Goal: Check status: Check status

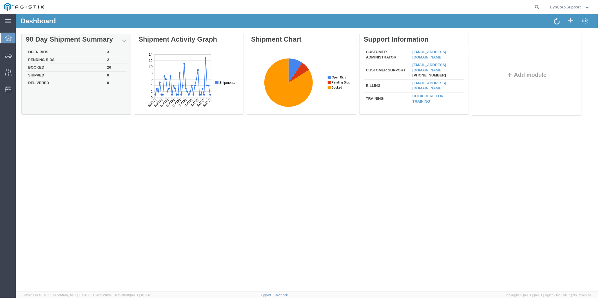
click at [39, 51] on td "Open Bids" at bounding box center [65, 52] width 79 height 8
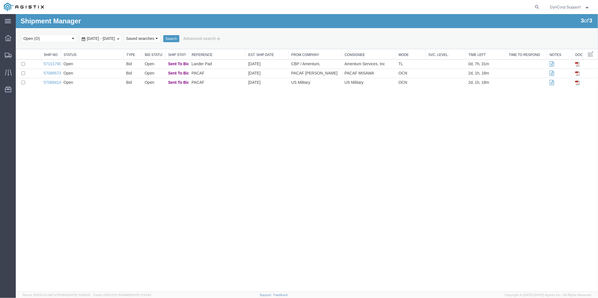
drag, startPoint x: 26, startPoint y: 55, endPoint x: 42, endPoint y: 55, distance: 16.3
click at [42, 55] on div "Ship No. Status Type Bid Status Ship Status Reference Est. Ship Date From Compa…" at bounding box center [306, 68] width 582 height 38
click at [31, 66] on td at bounding box center [27, 63] width 25 height 9
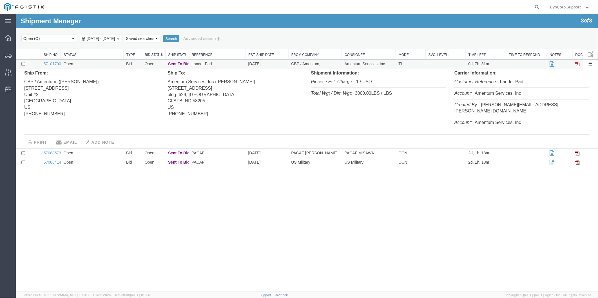
click at [31, 66] on td at bounding box center [27, 63] width 25 height 9
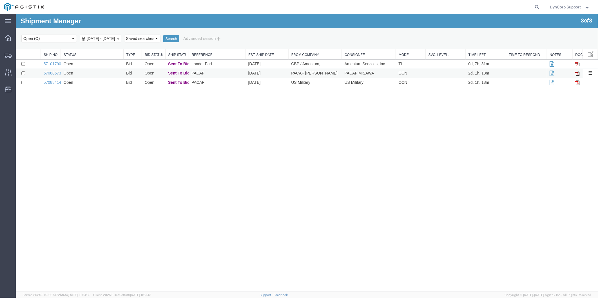
click at [34, 72] on td at bounding box center [27, 73] width 25 height 9
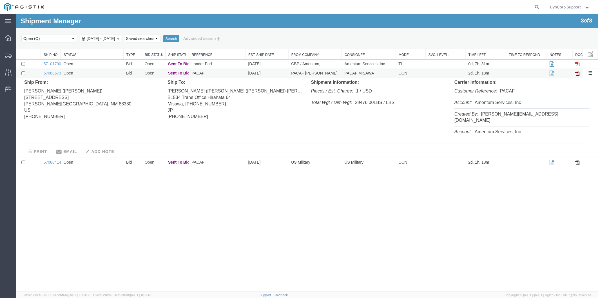
click at [35, 72] on td at bounding box center [27, 73] width 25 height 9
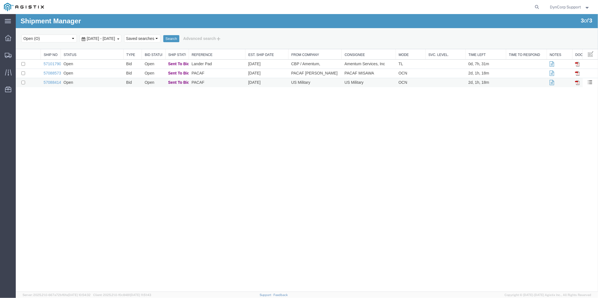
click at [33, 82] on td at bounding box center [27, 82] width 25 height 9
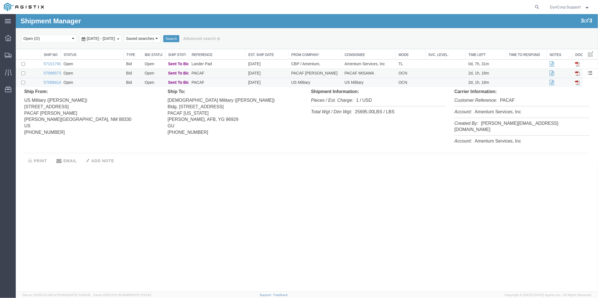
click at [34, 72] on td at bounding box center [27, 73] width 25 height 9
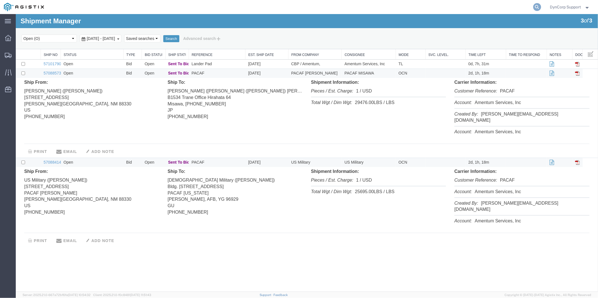
click at [537, 5] on icon at bounding box center [537, 7] width 8 height 8
click at [411, 7] on input "search" at bounding box center [447, 7] width 171 height 14
click at [533, 4] on form "56968246" at bounding box center [452, 7] width 180 height 14
click at [536, 6] on icon at bounding box center [537, 7] width 8 height 8
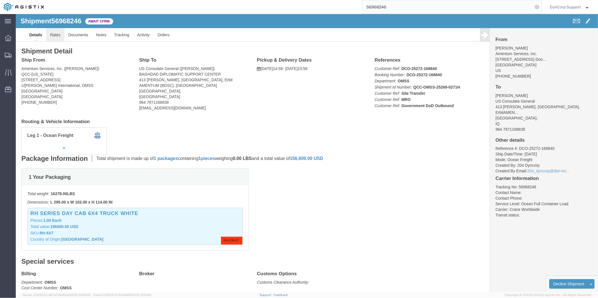
click link "Rates"
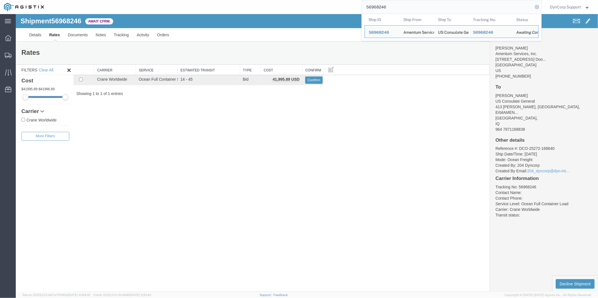
drag, startPoint x: 404, startPoint y: 10, endPoint x: 371, endPoint y: 7, distance: 33.7
click at [368, 6] on input "56968246" at bounding box center [447, 7] width 171 height 14
click at [384, 6] on input "56968246" at bounding box center [447, 7] width 171 height 14
click at [386, 6] on input "56968246" at bounding box center [447, 7] width 171 height 14
drag, startPoint x: 386, startPoint y: 6, endPoint x: 358, endPoint y: 6, distance: 28.4
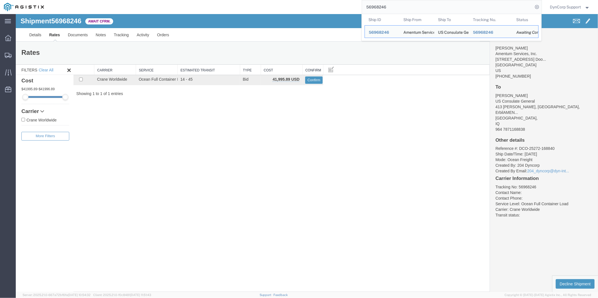
click at [358, 6] on div "56968246 Ship ID Ship From Ship To Tracking Nu. Status Ship ID 56968246 Ship Fr…" at bounding box center [295, 7] width 494 height 14
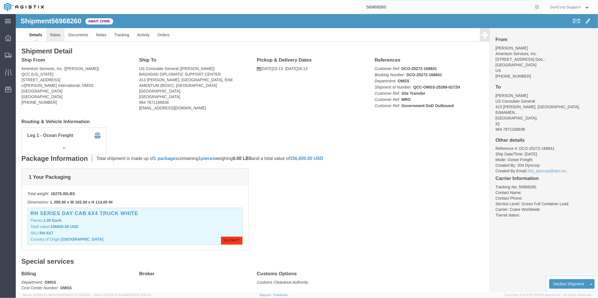
click link "Rates"
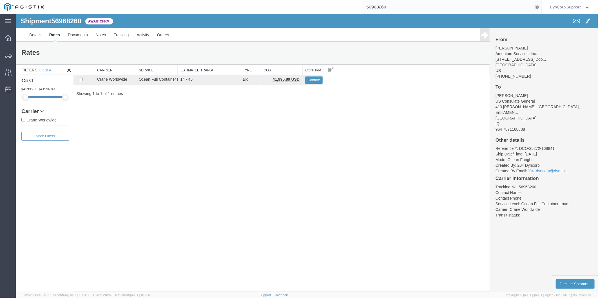
click at [399, 8] on input "56968260" at bounding box center [447, 7] width 171 height 14
type input "5"
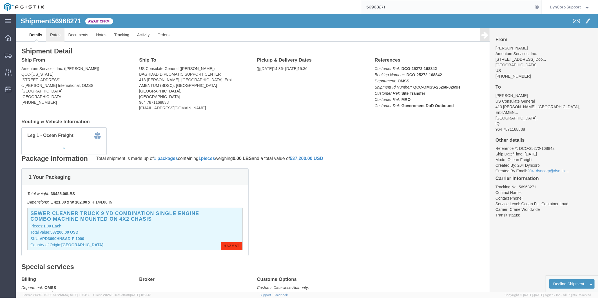
click link "Rates"
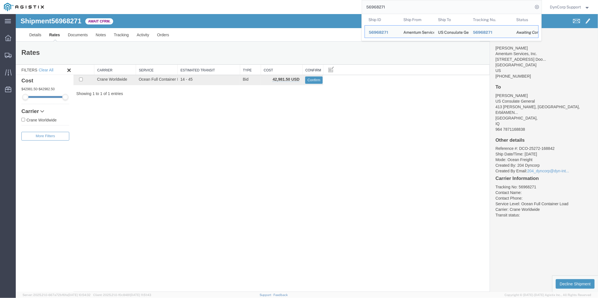
click at [403, 7] on input "56968271" at bounding box center [447, 7] width 171 height 14
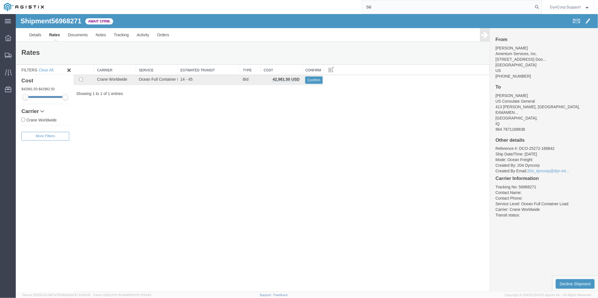
type input "5"
type input "56985728"
click at [539, 6] on icon at bounding box center [537, 7] width 8 height 8
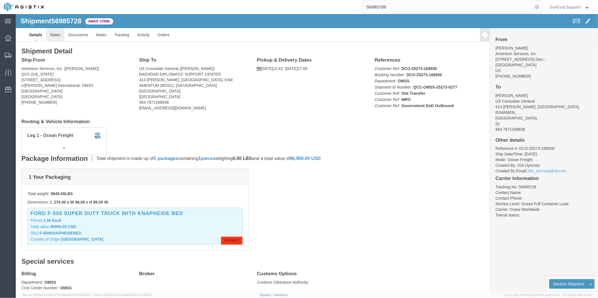
click link "Rates"
